Goal: Browse casually

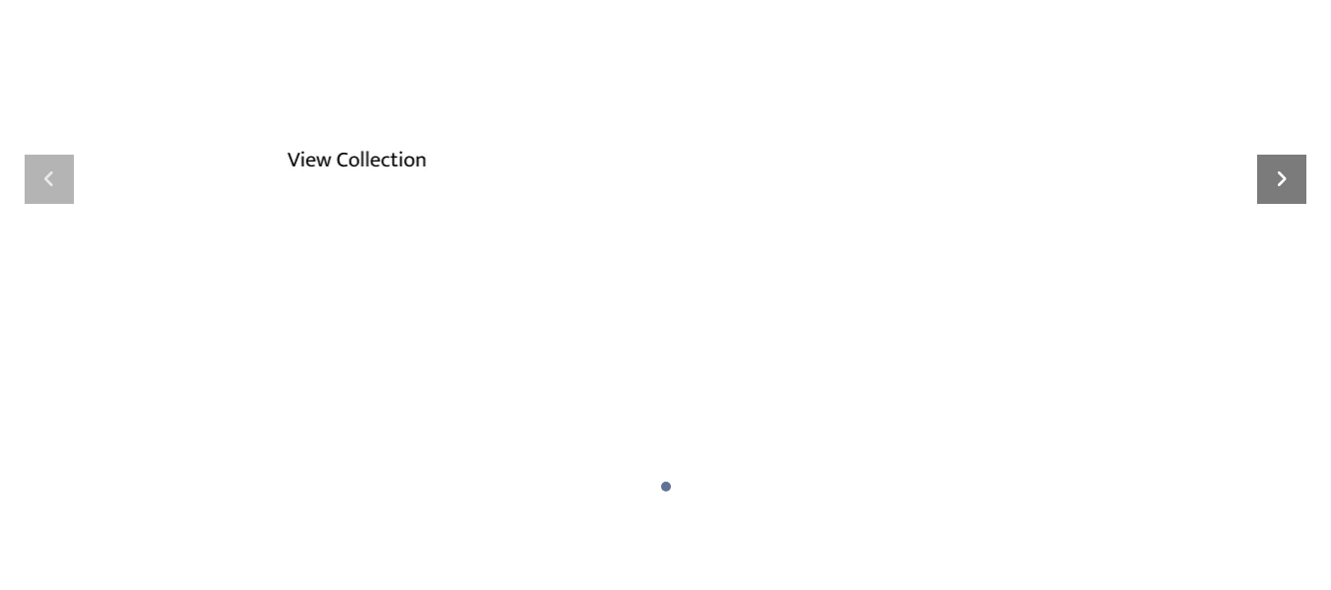
scroll to position [197, 0]
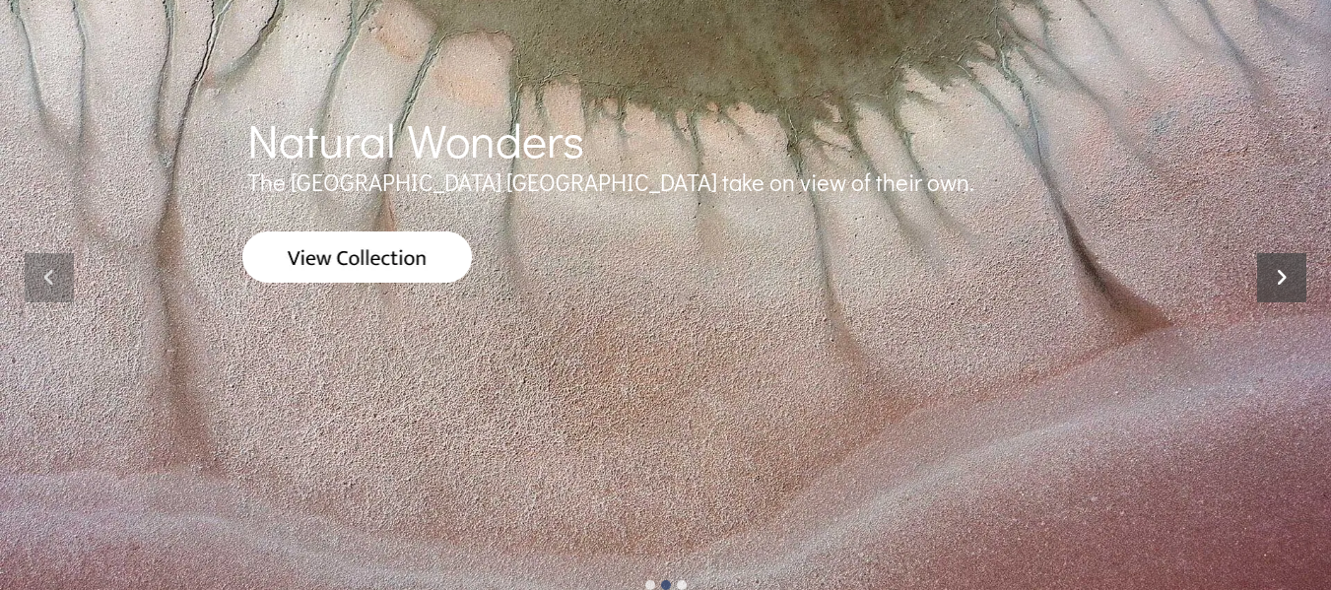
click at [1278, 276] on icon at bounding box center [1281, 277] width 49 height 49
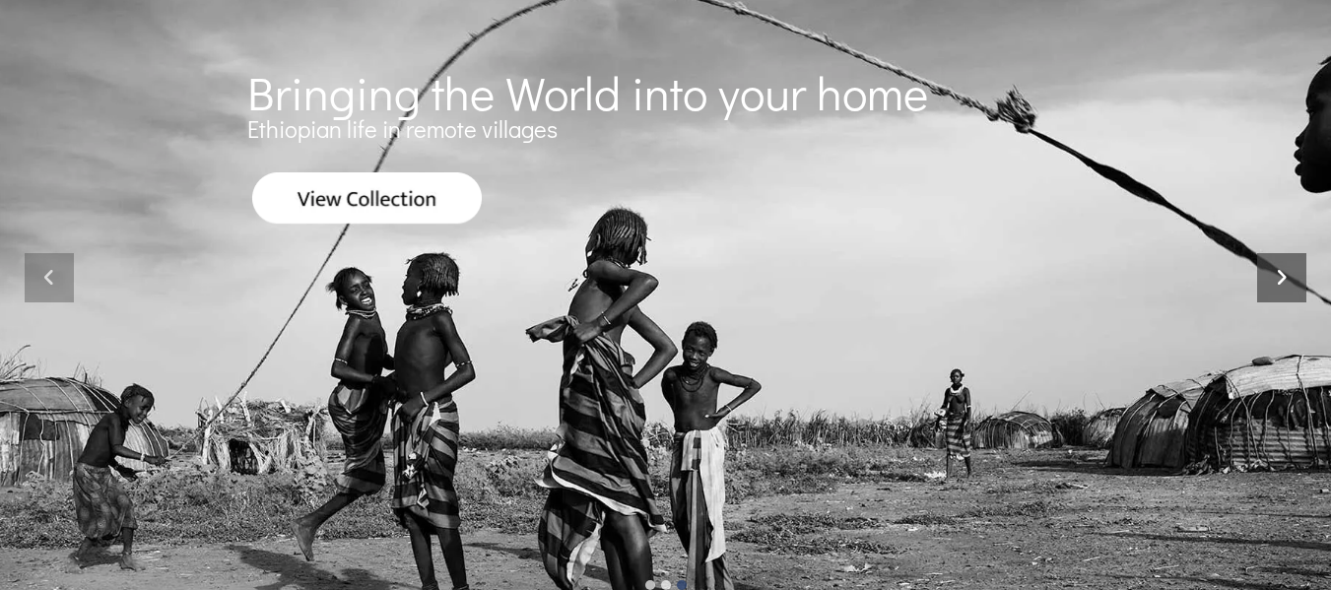
click at [1286, 270] on icon at bounding box center [1281, 277] width 49 height 49
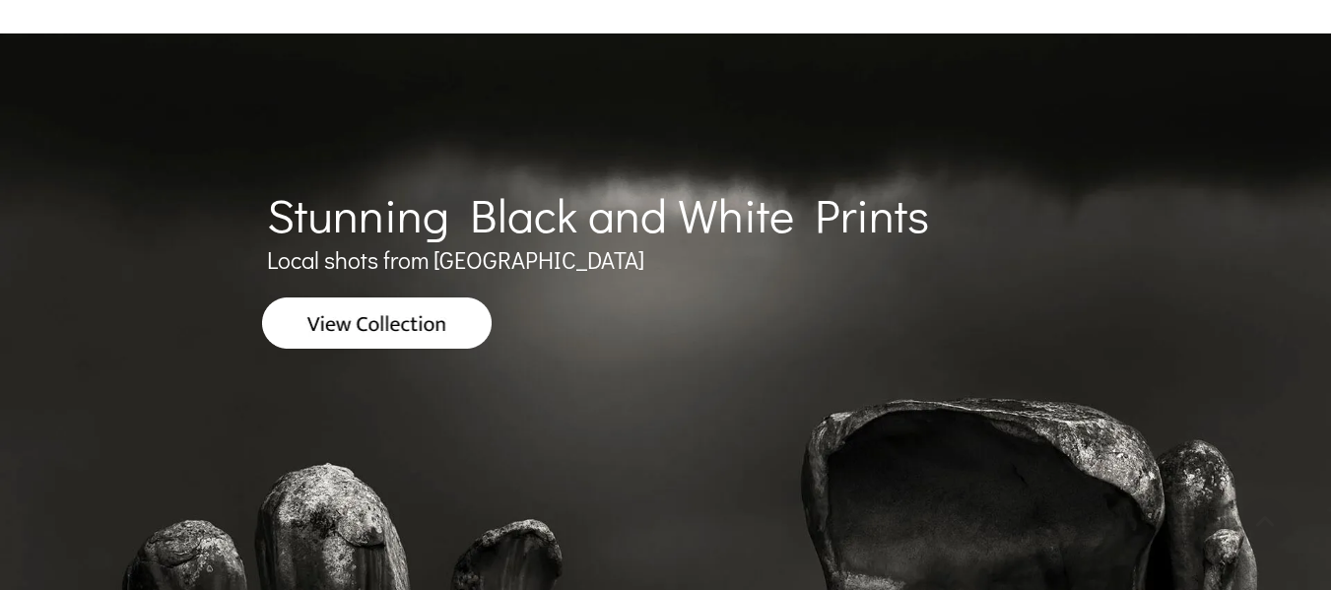
scroll to position [0, 0]
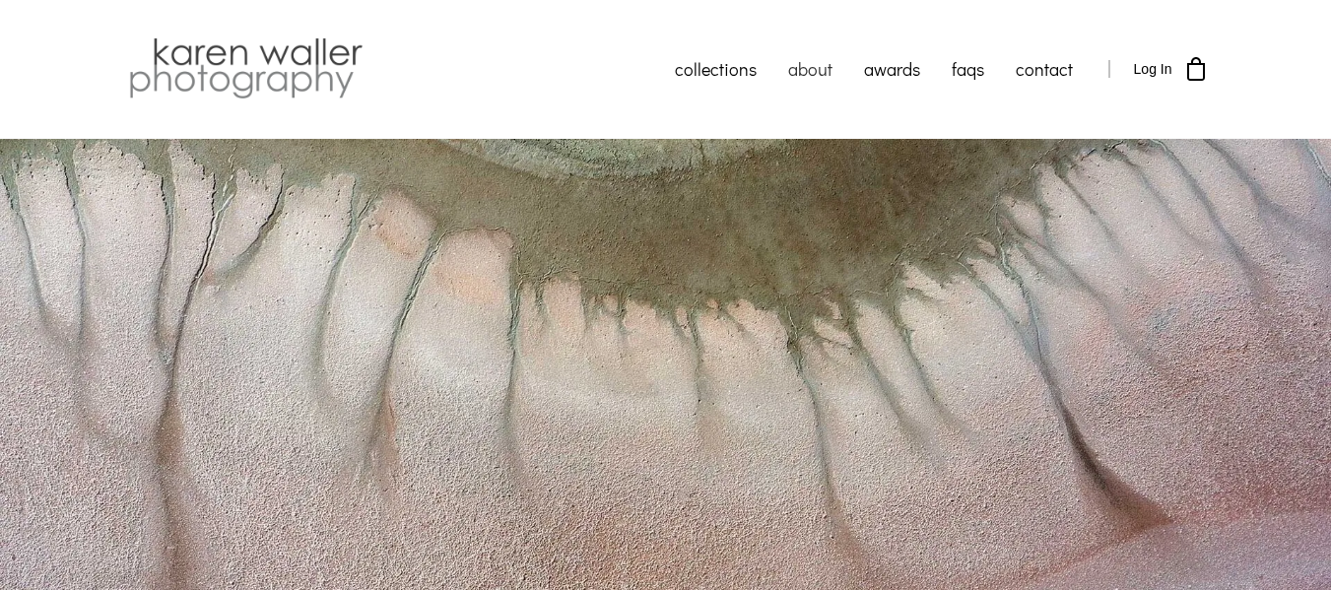
click at [813, 69] on link "about" at bounding box center [810, 68] width 76 height 49
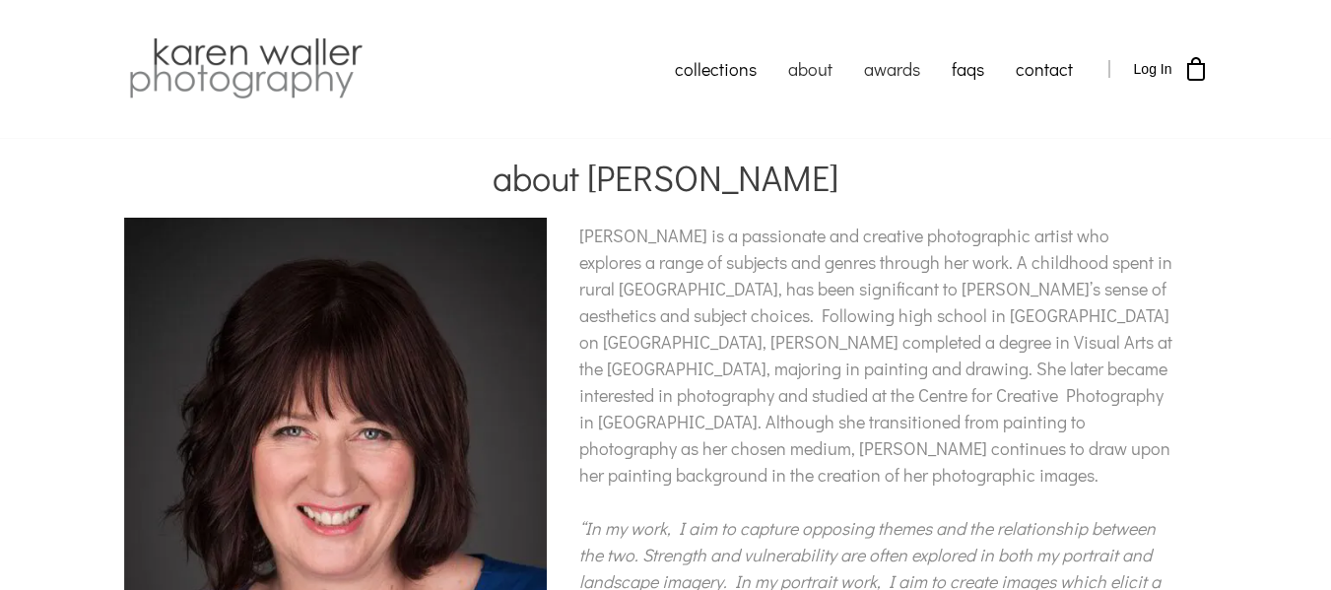
click at [897, 70] on link "awards" at bounding box center [892, 68] width 88 height 49
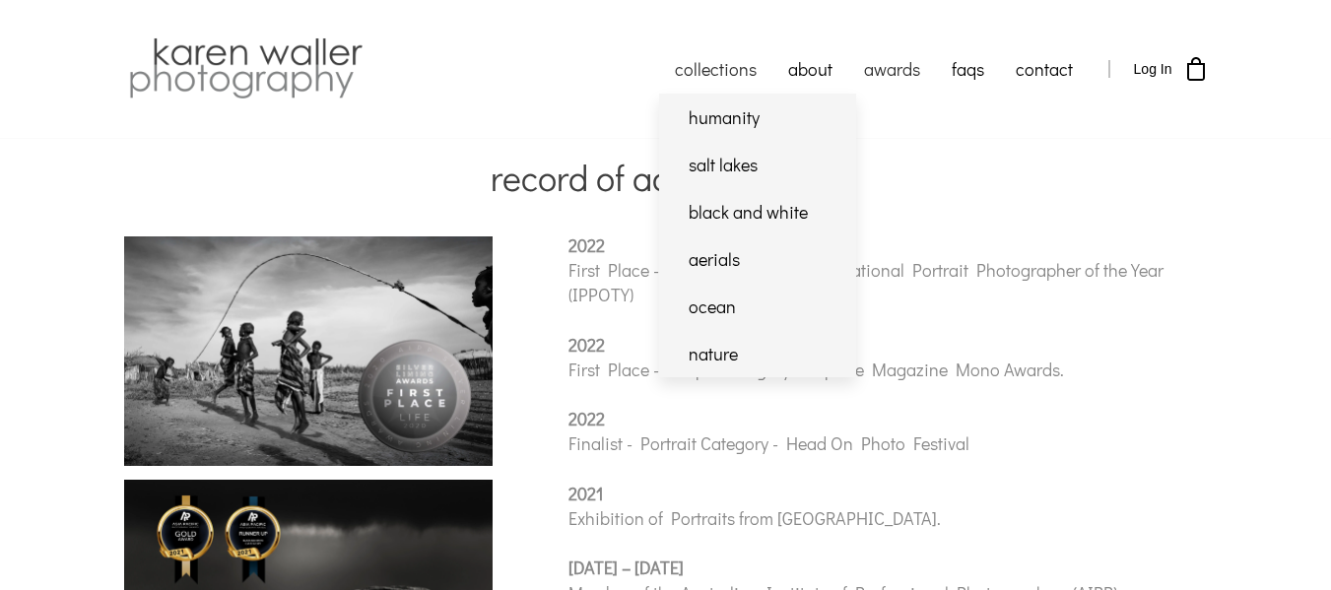
click at [731, 67] on link "collections" at bounding box center [715, 68] width 113 height 49
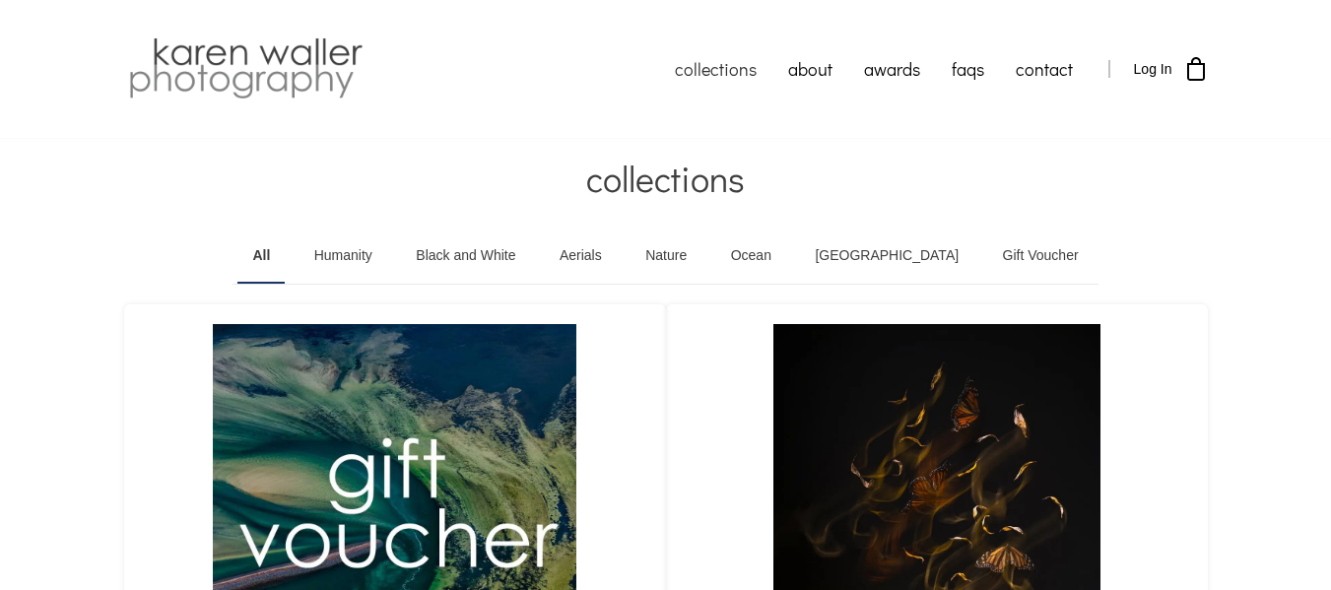
click at [253, 67] on img at bounding box center [245, 68] width 243 height 69
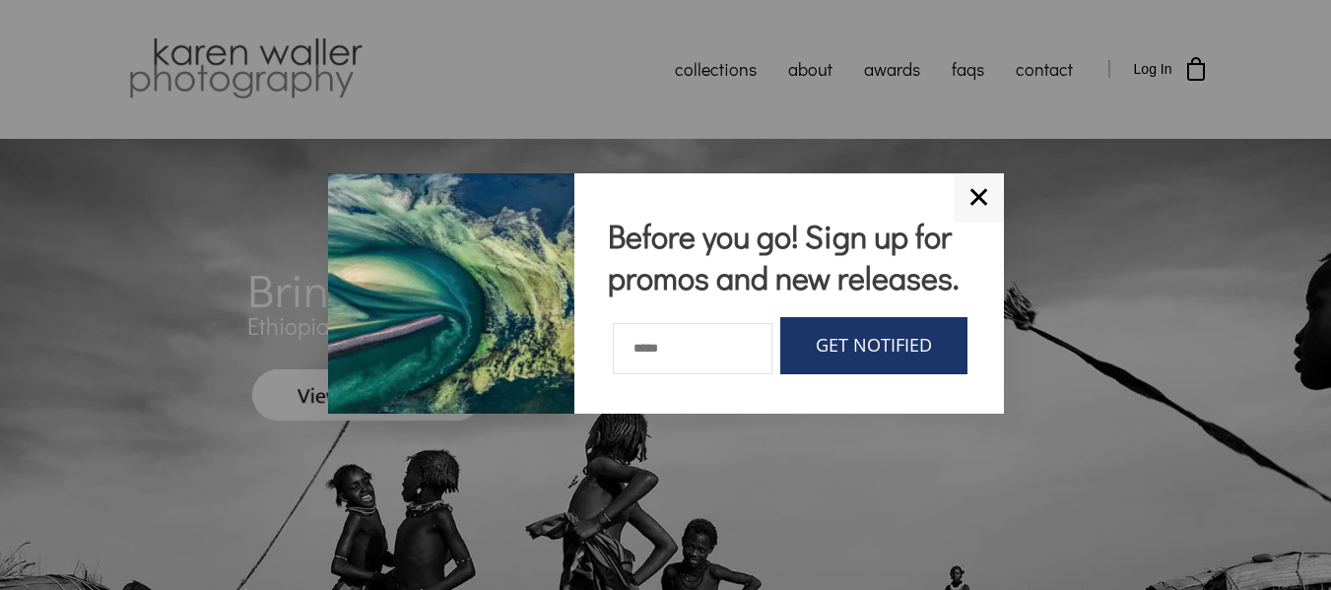
click at [974, 188] on link "✕" at bounding box center [978, 197] width 50 height 49
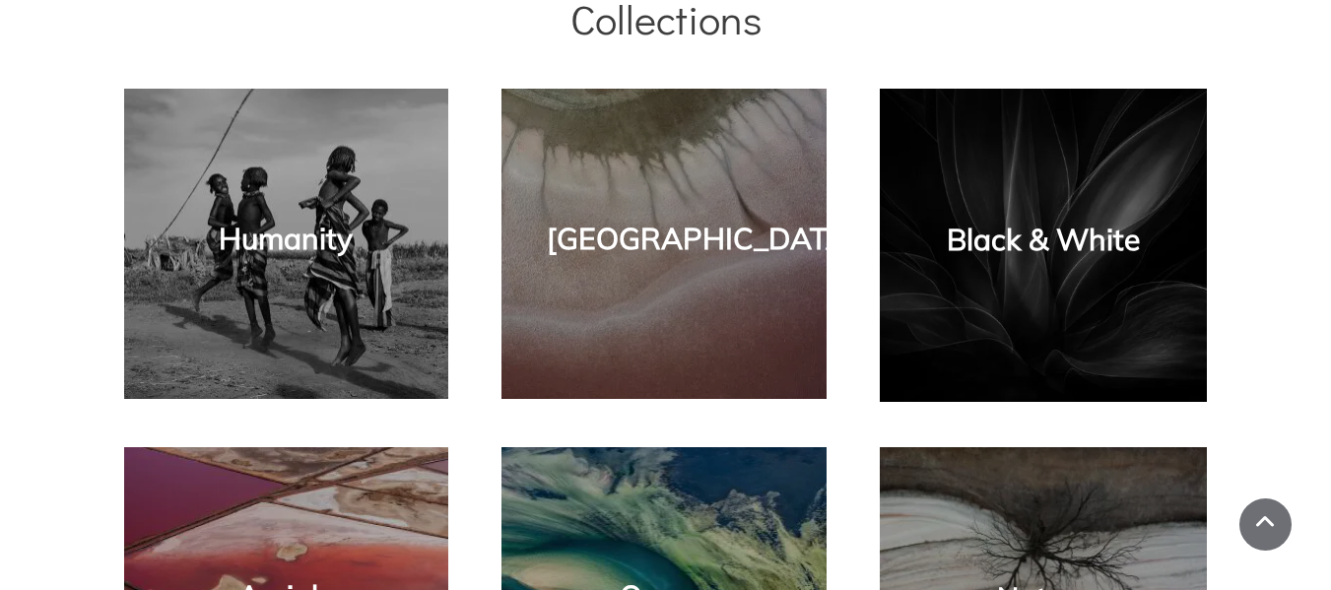
scroll to position [1182, 0]
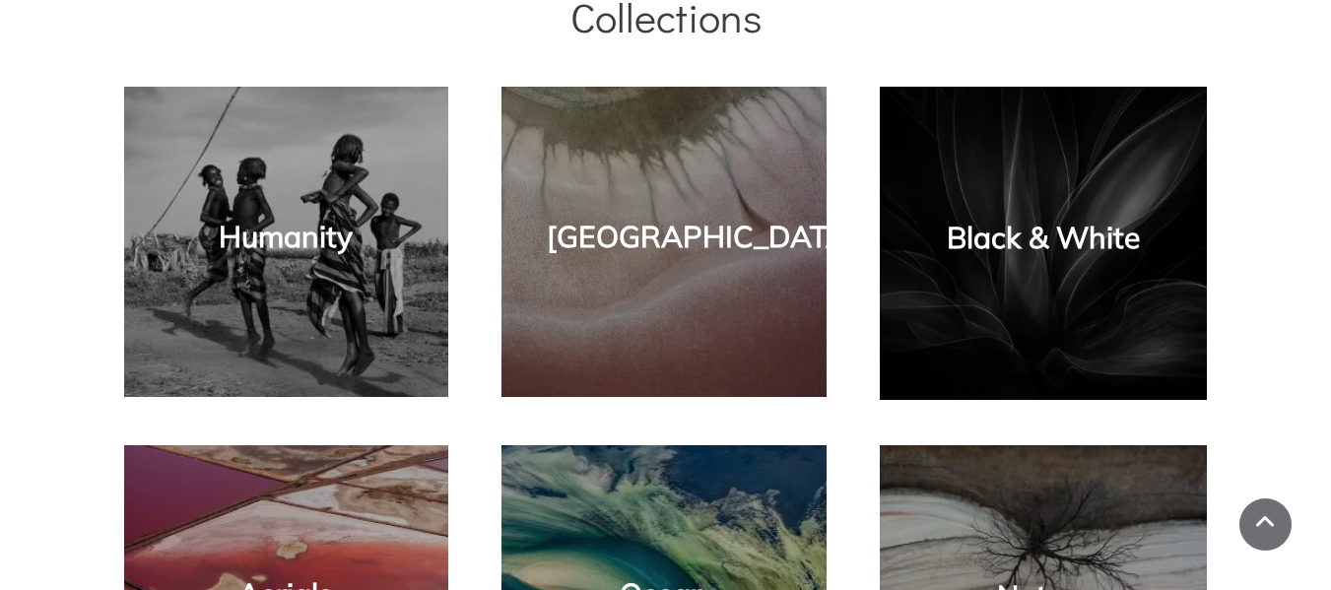
click at [345, 246] on link "Humanity" at bounding box center [286, 236] width 134 height 37
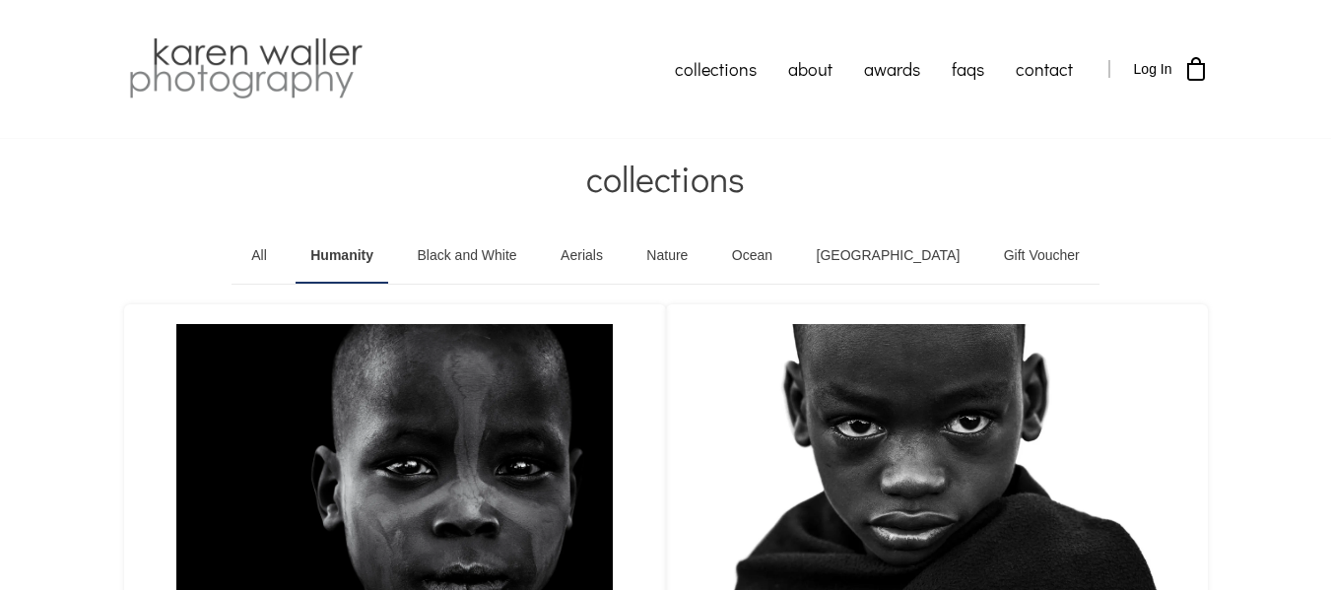
click at [305, 64] on img at bounding box center [245, 68] width 243 height 69
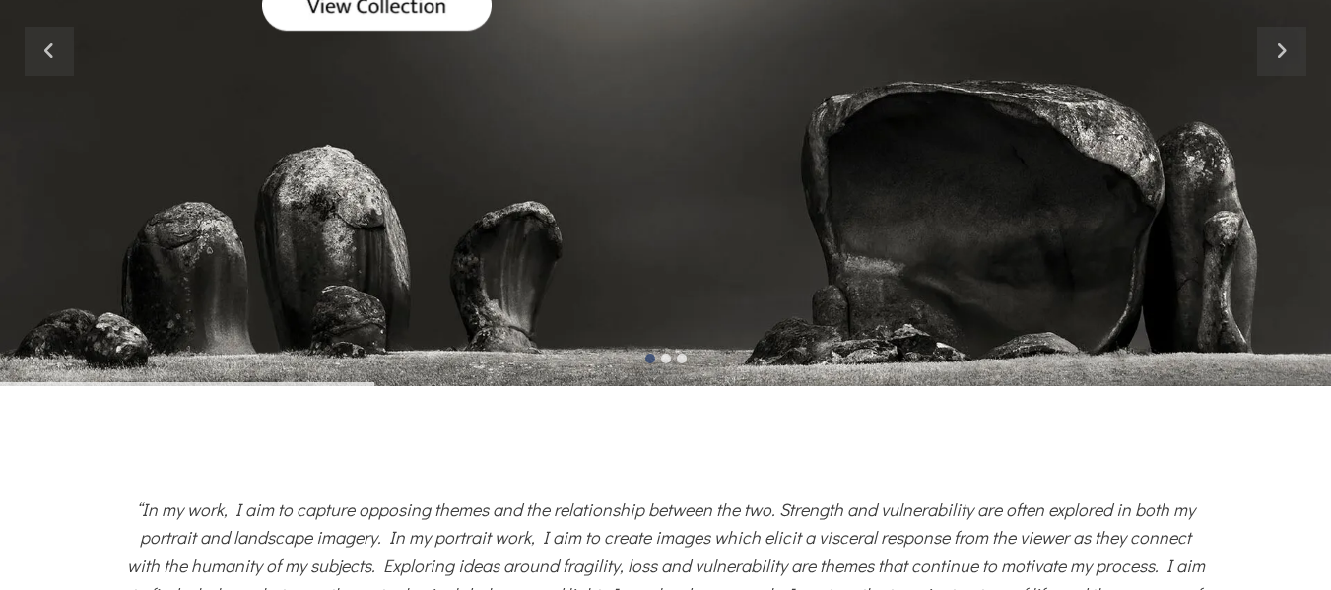
scroll to position [492, 0]
